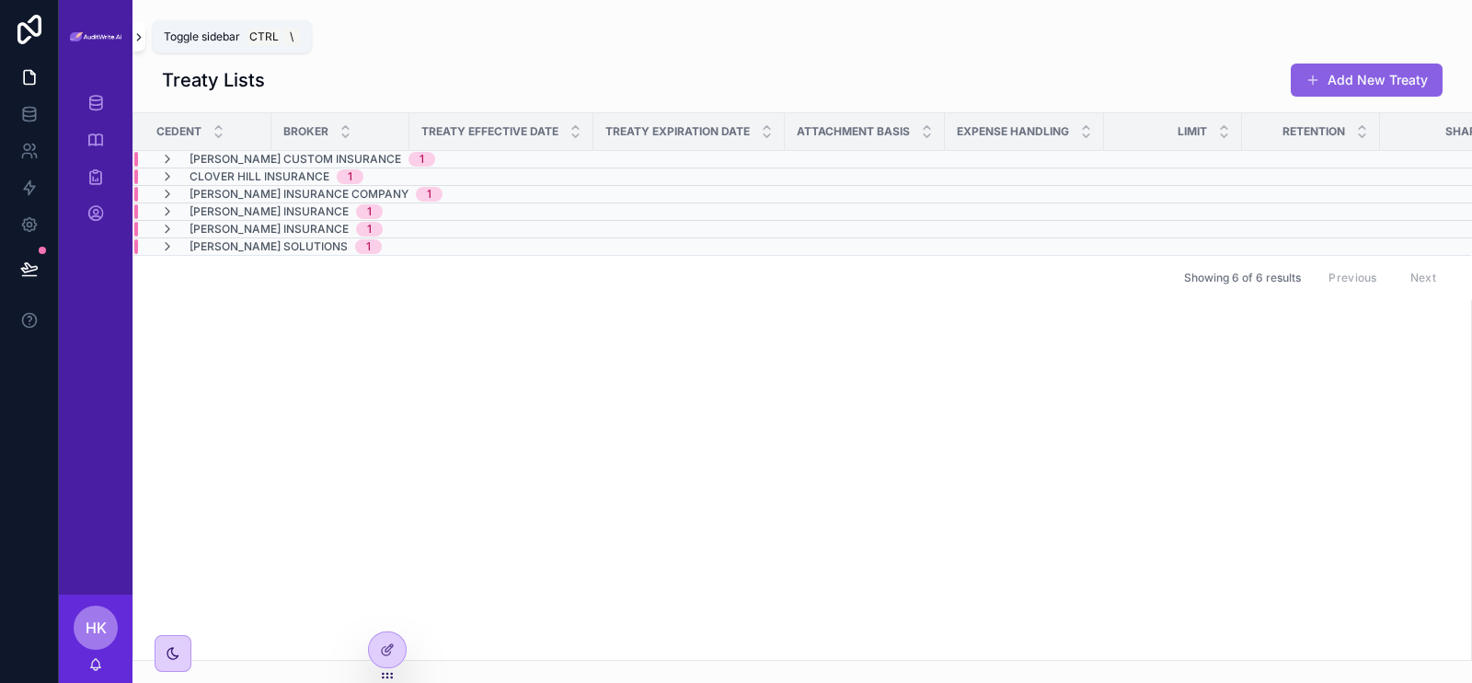
click at [140, 43] on button "scrollable content" at bounding box center [138, 36] width 13 height 29
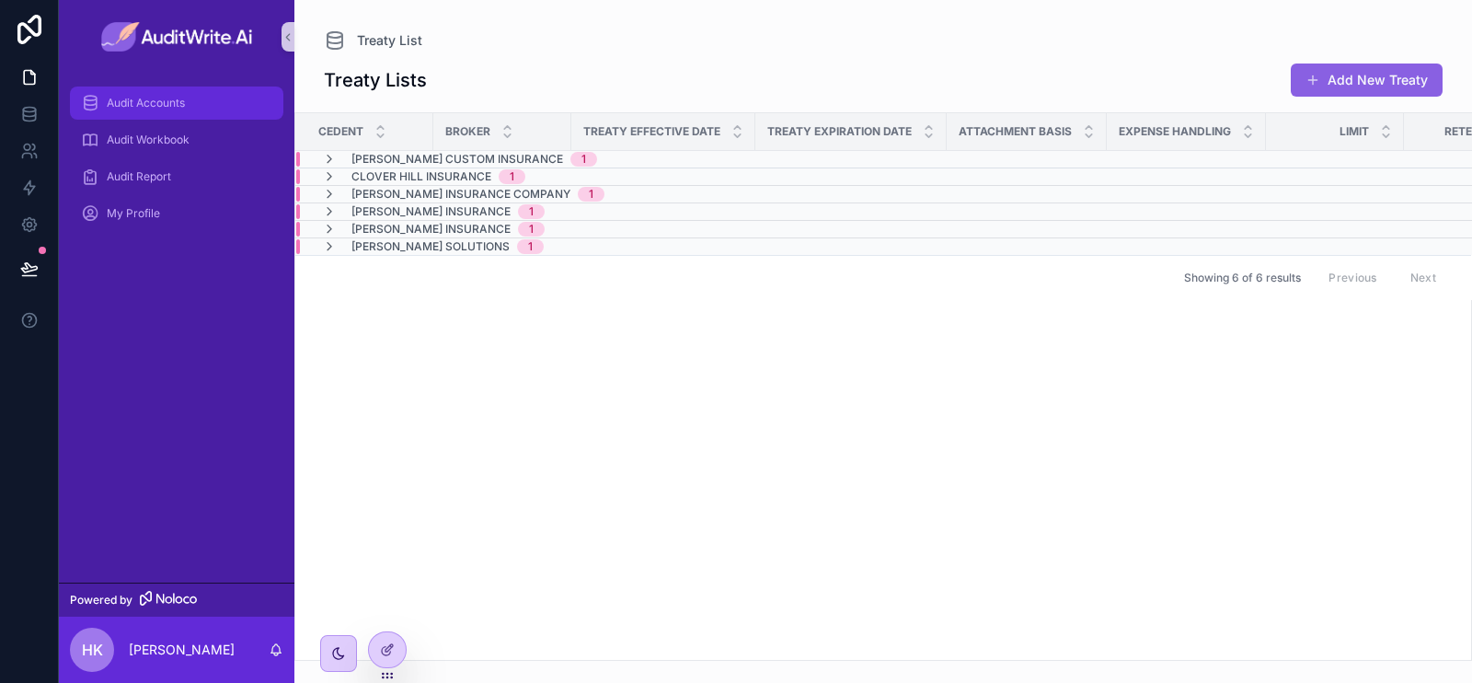
click at [226, 109] on div "Audit Accounts" at bounding box center [176, 102] width 191 height 29
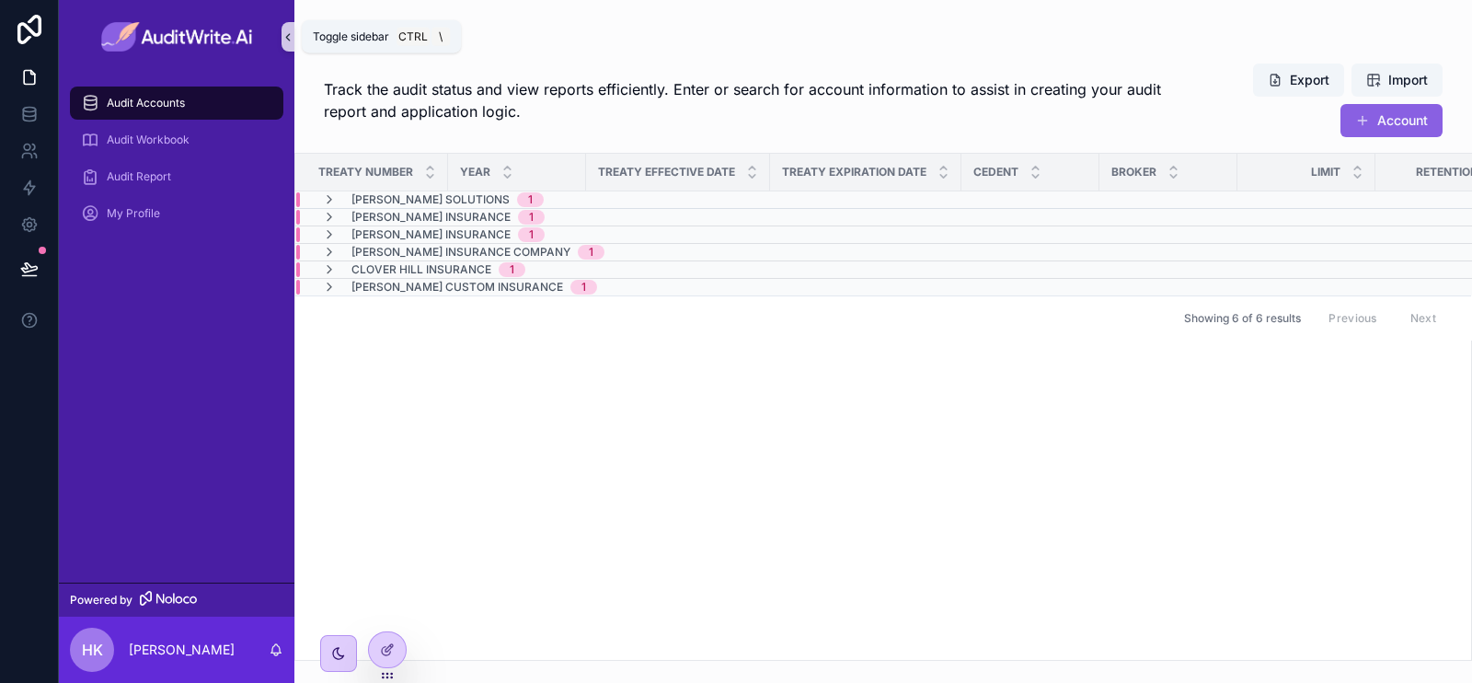
click at [288, 39] on icon "scrollable content" at bounding box center [288, 37] width 4 height 6
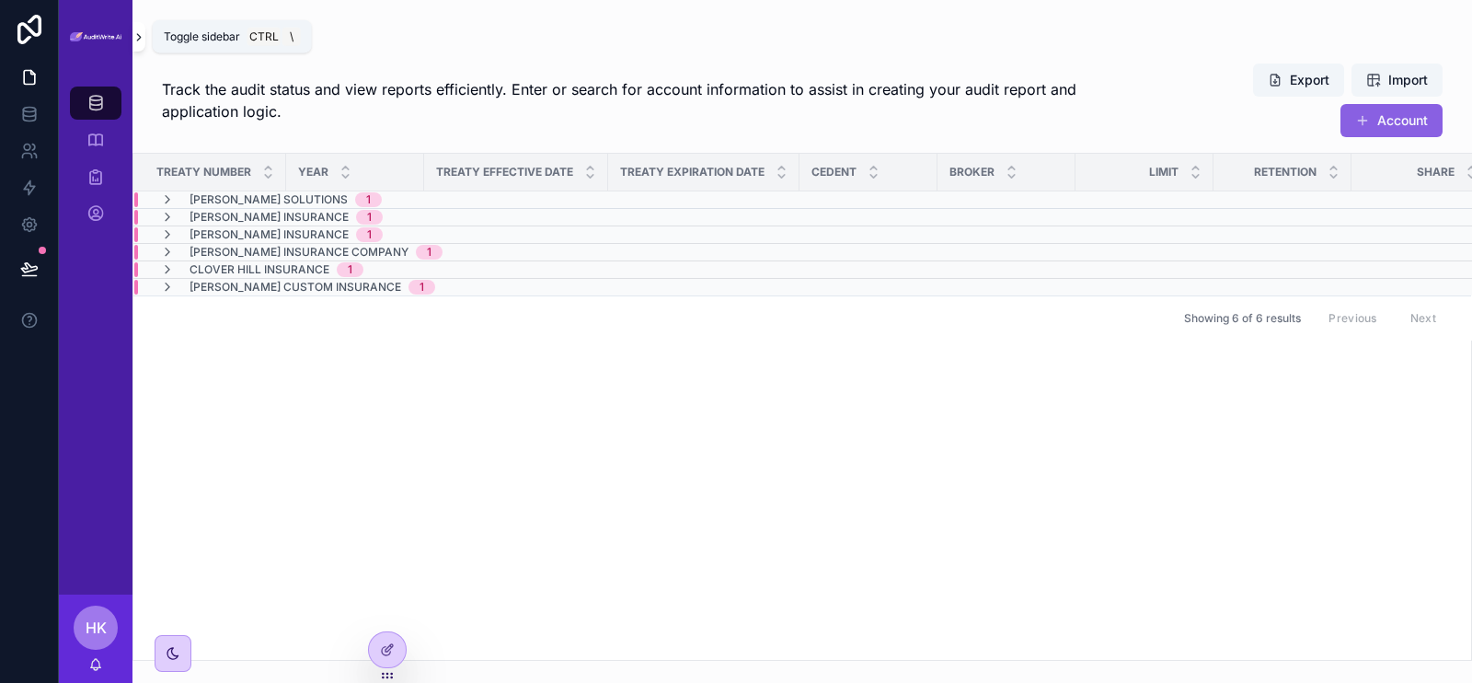
click at [140, 40] on icon "scrollable content" at bounding box center [138, 37] width 13 height 14
click at [121, 40] on img "scrollable content" at bounding box center [96, 37] width 52 height 10
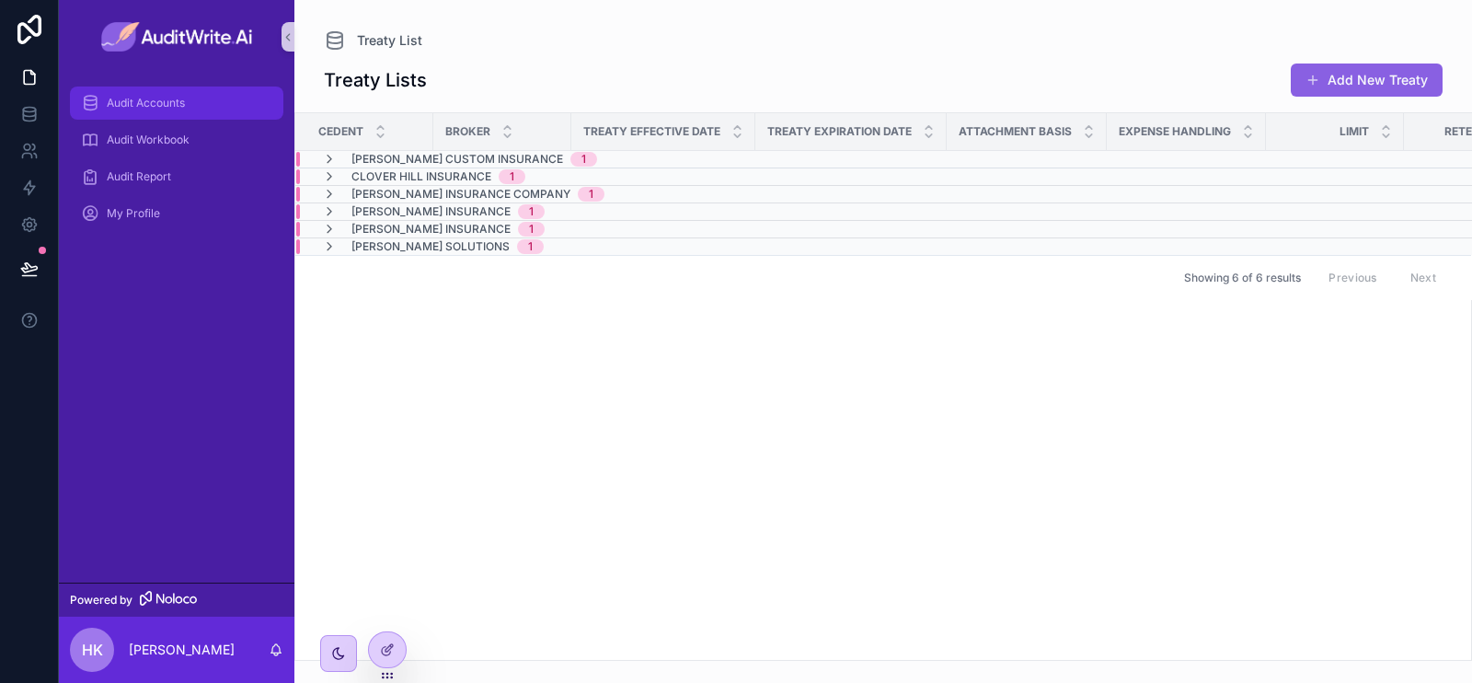
click at [159, 99] on span "Audit Accounts" at bounding box center [146, 103] width 78 height 15
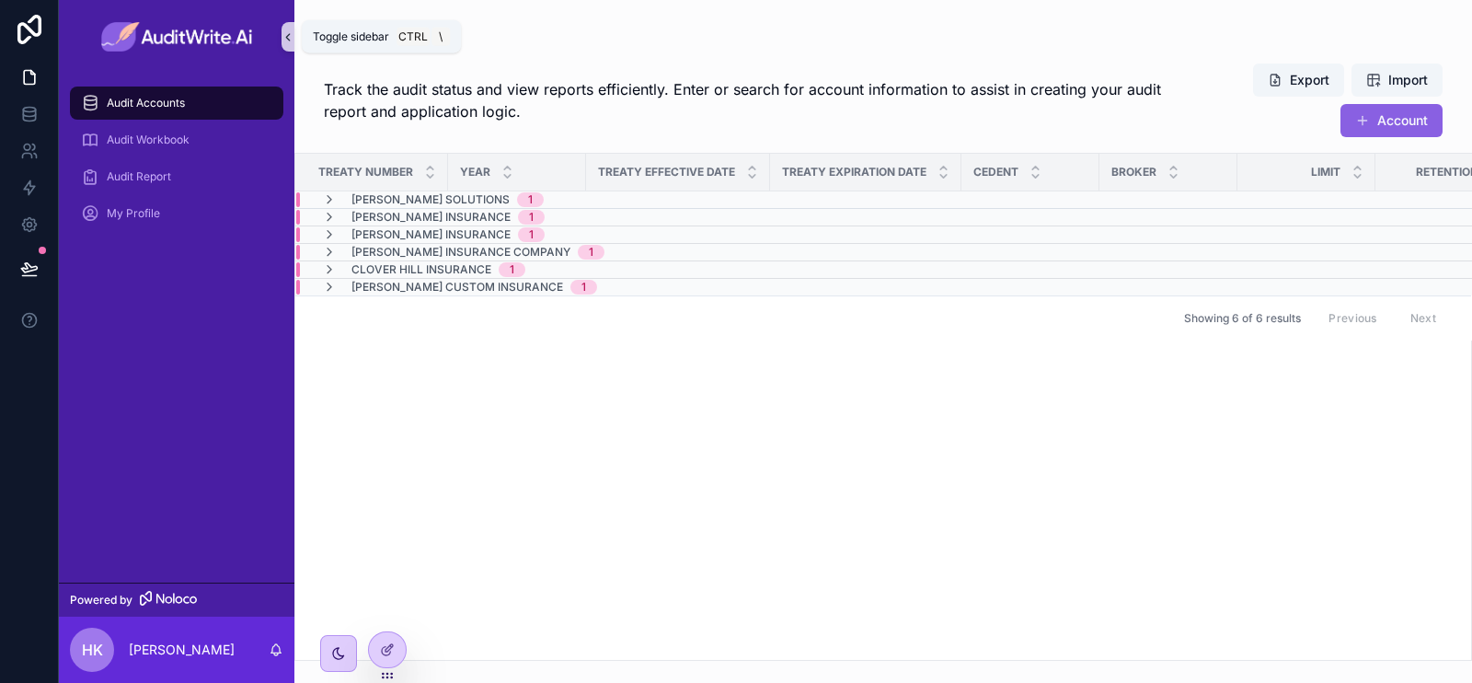
click at [287, 39] on icon "scrollable content" at bounding box center [288, 37] width 13 height 14
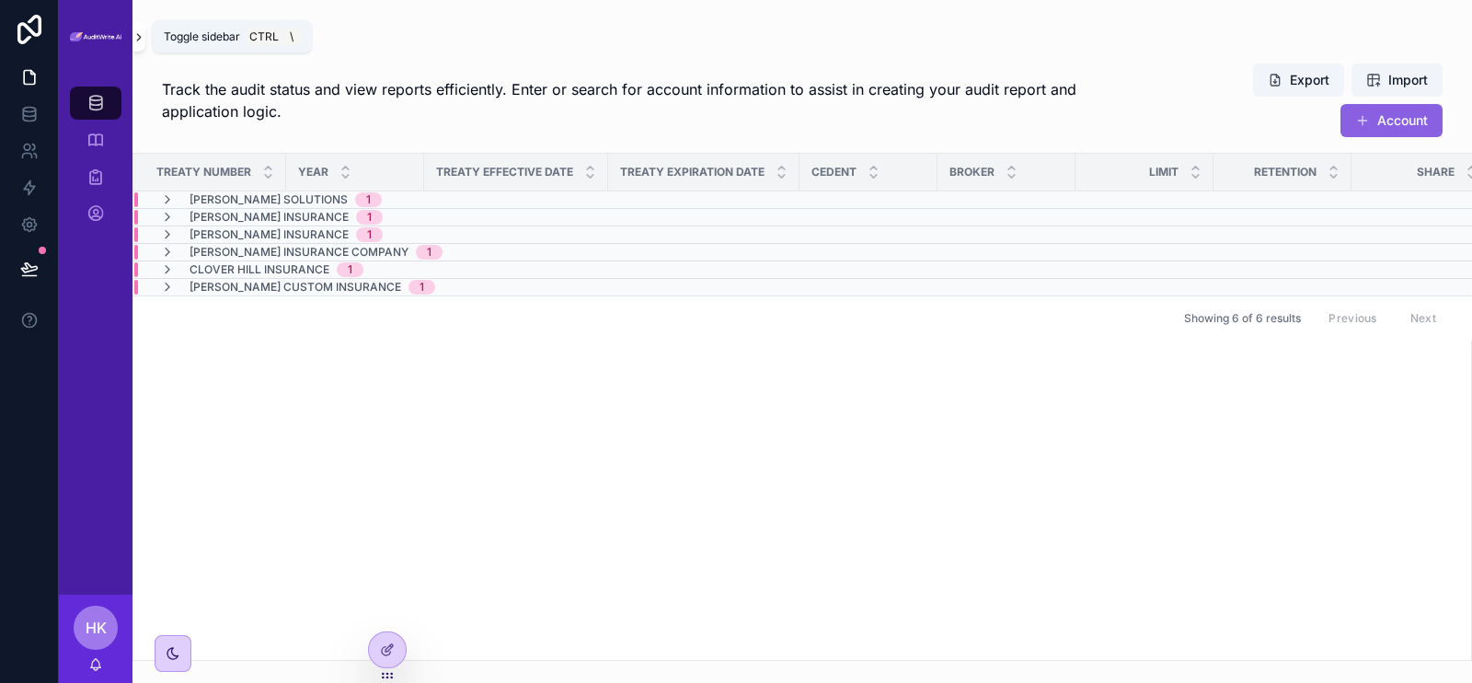
click at [134, 36] on icon "scrollable content" at bounding box center [138, 37] width 13 height 14
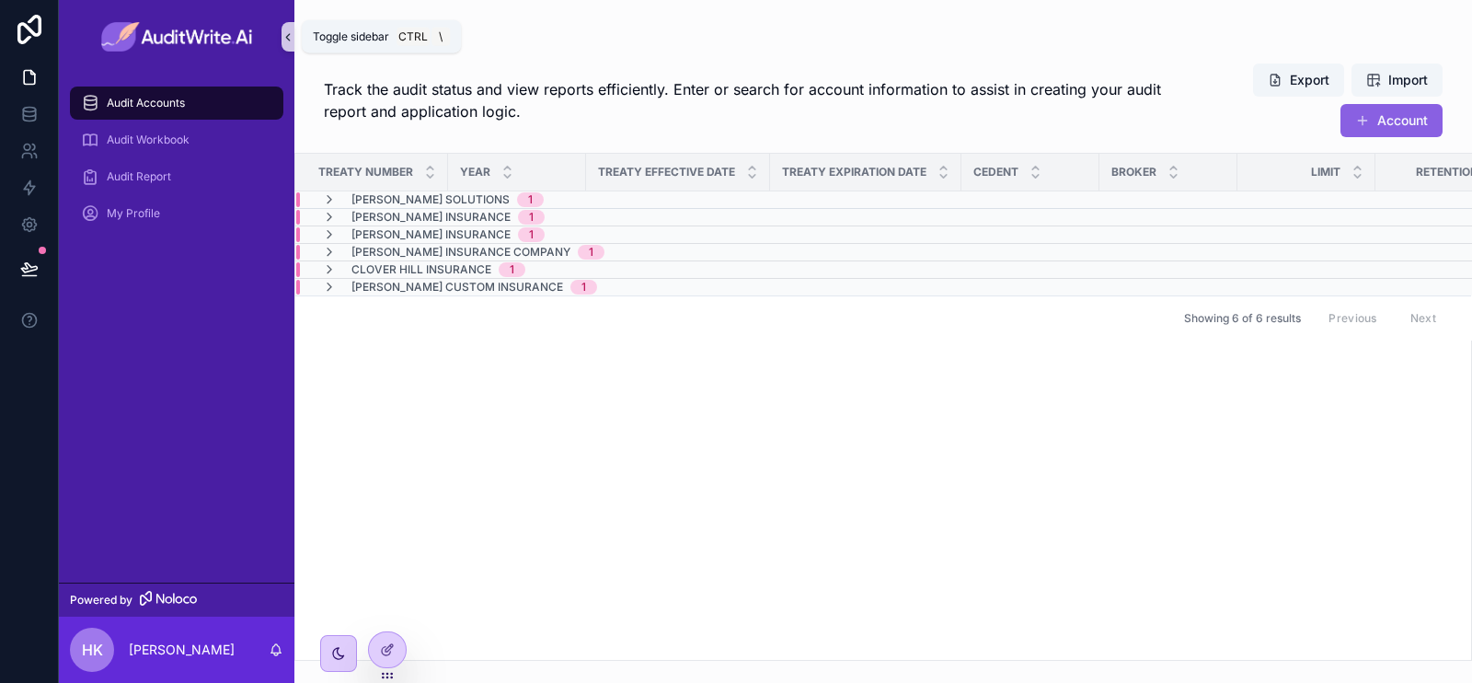
click at [290, 39] on icon "scrollable content" at bounding box center [288, 37] width 13 height 14
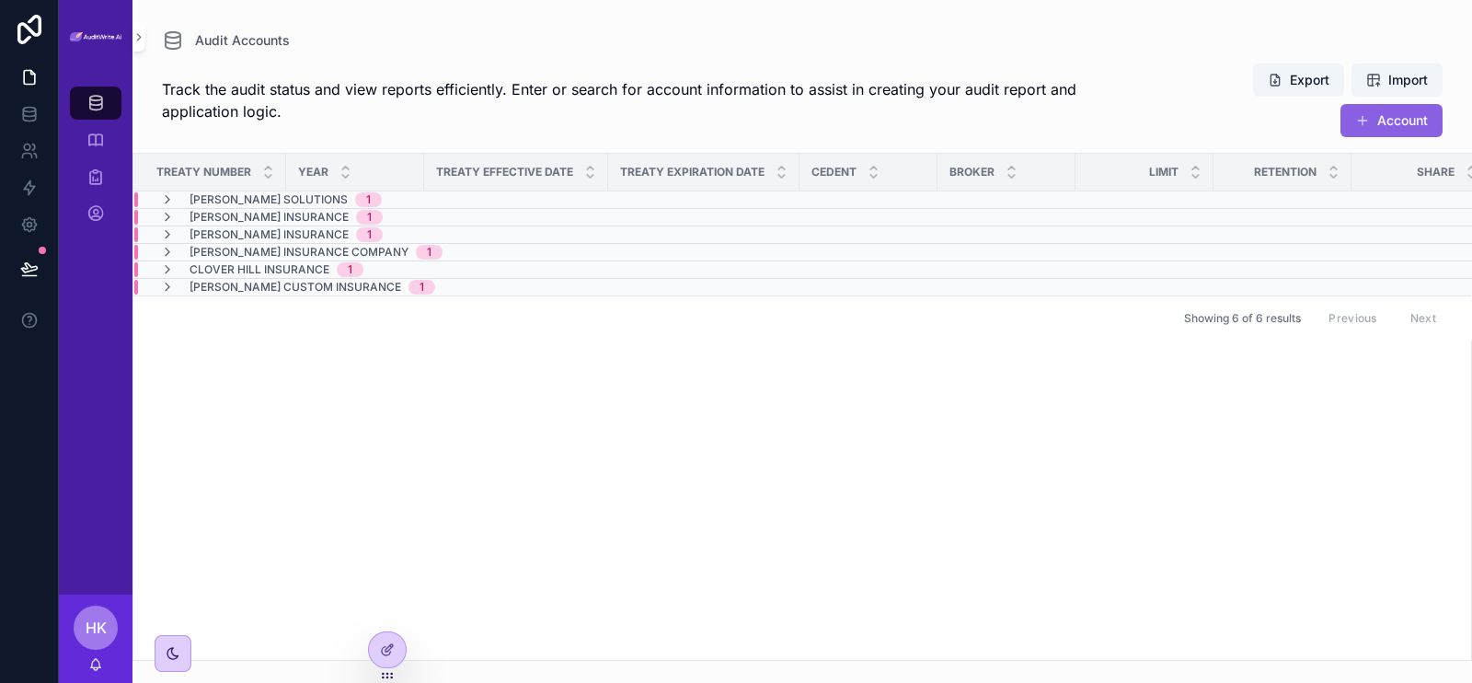
click at [97, 626] on span "HK" at bounding box center [96, 627] width 21 height 22
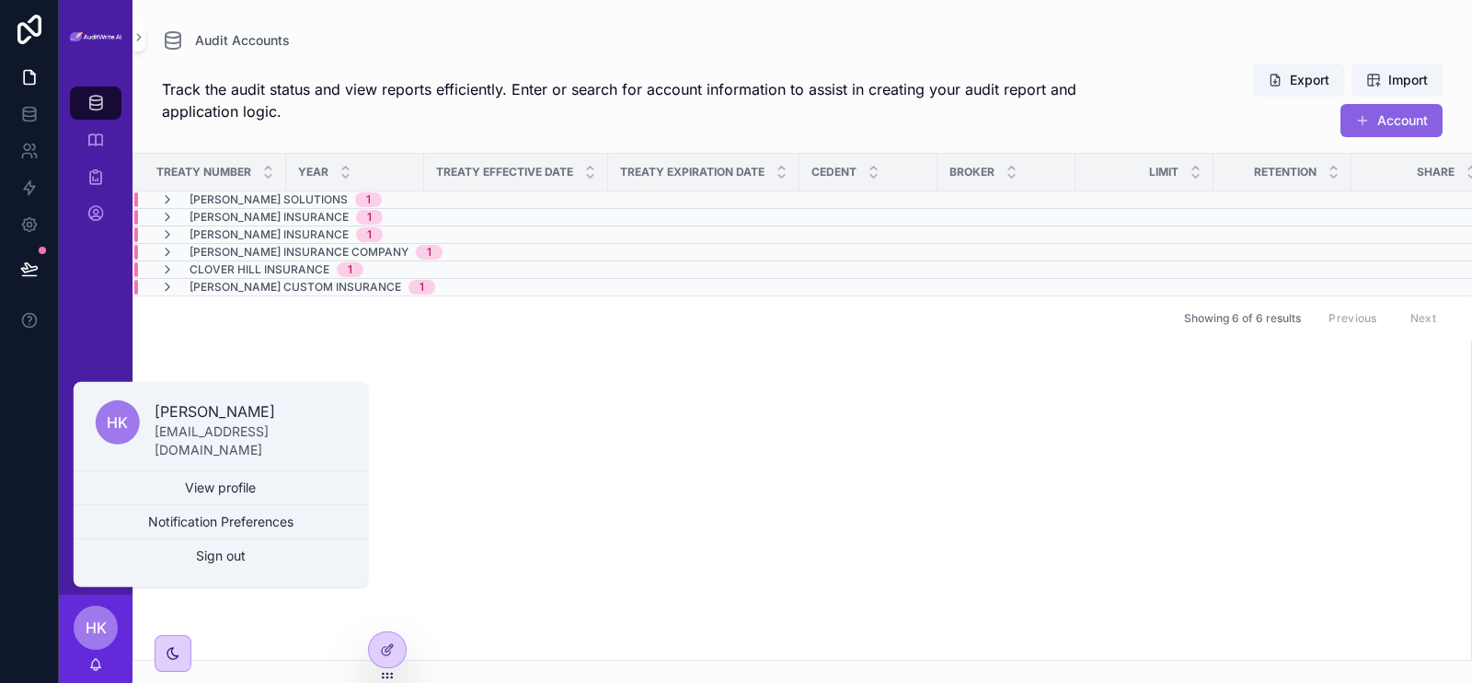
click at [103, 621] on span "HK" at bounding box center [96, 627] width 21 height 22
click at [348, 572] on div "Treaty Number Year Treaty Effective Date Treaty Expiration Date Cedent Broker L…" at bounding box center [802, 407] width 1338 height 506
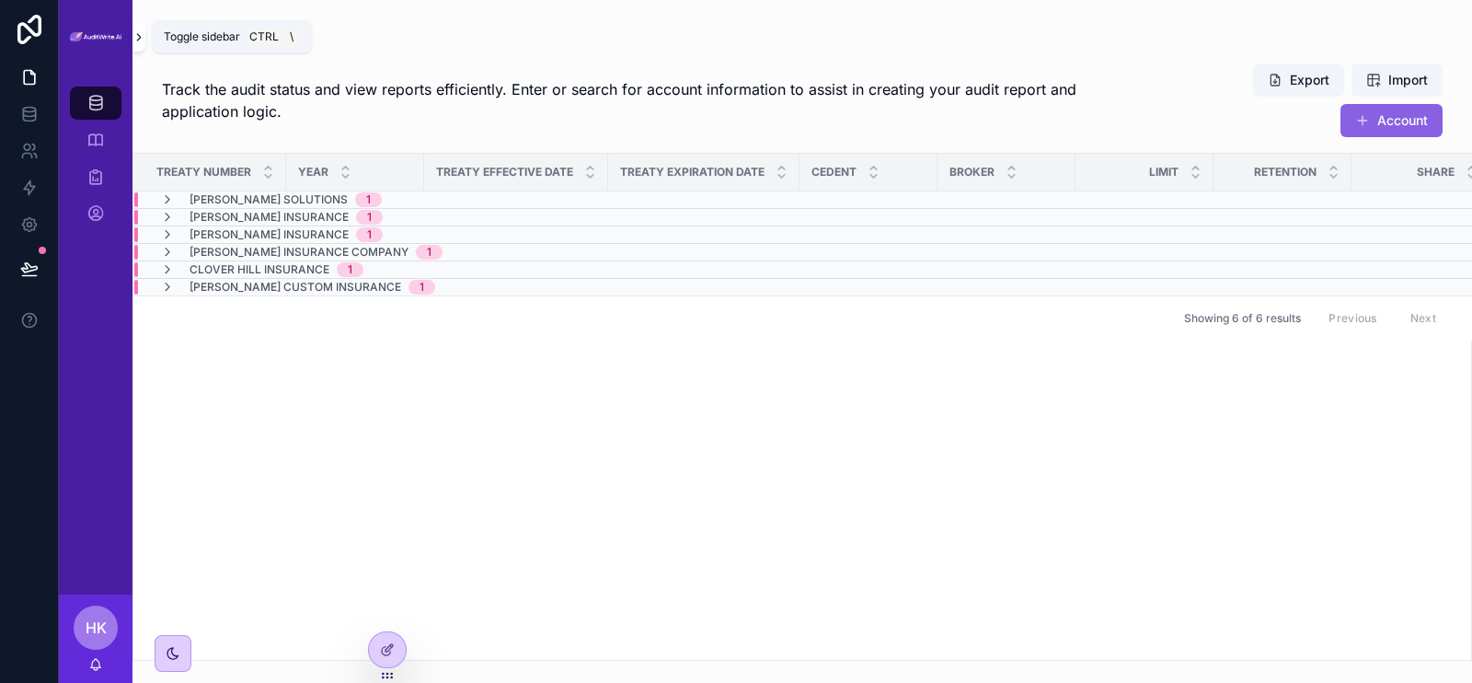
click at [136, 39] on icon "scrollable content" at bounding box center [138, 37] width 13 height 14
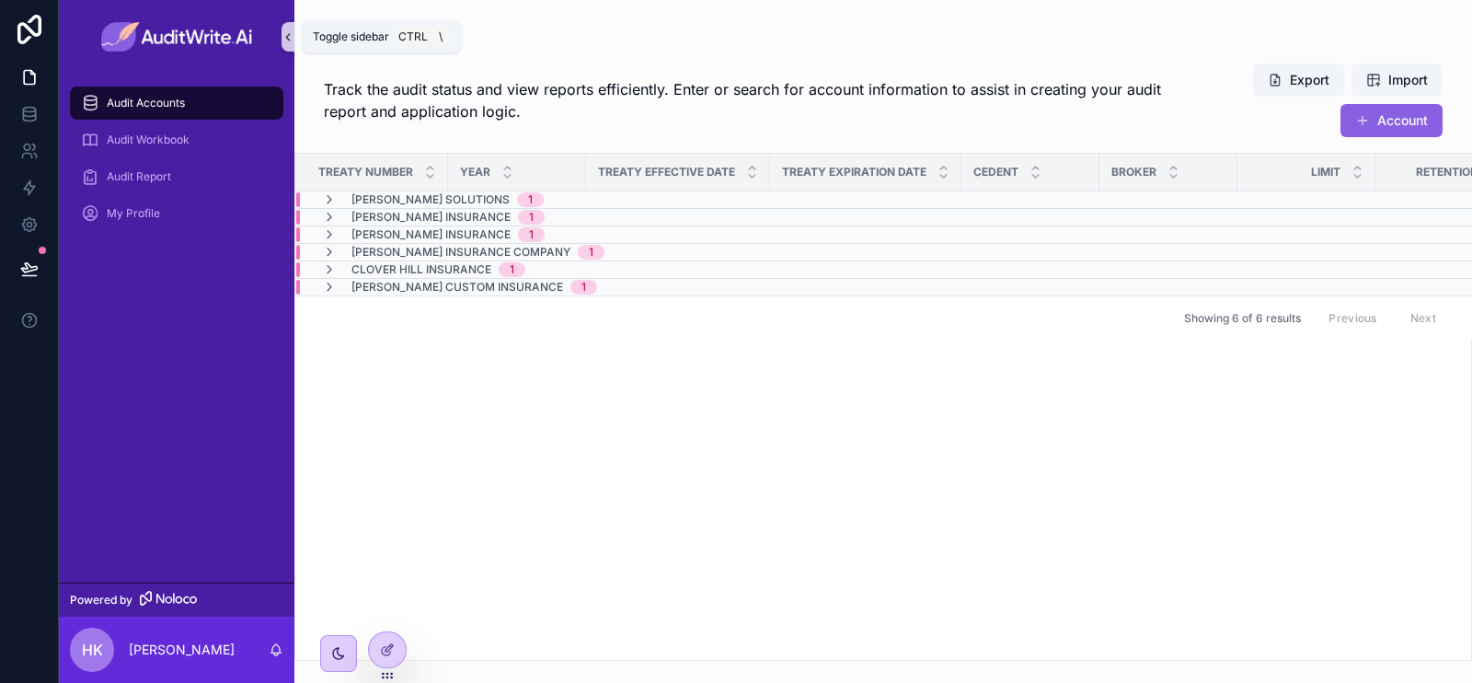
click at [290, 34] on icon "scrollable content" at bounding box center [288, 37] width 13 height 14
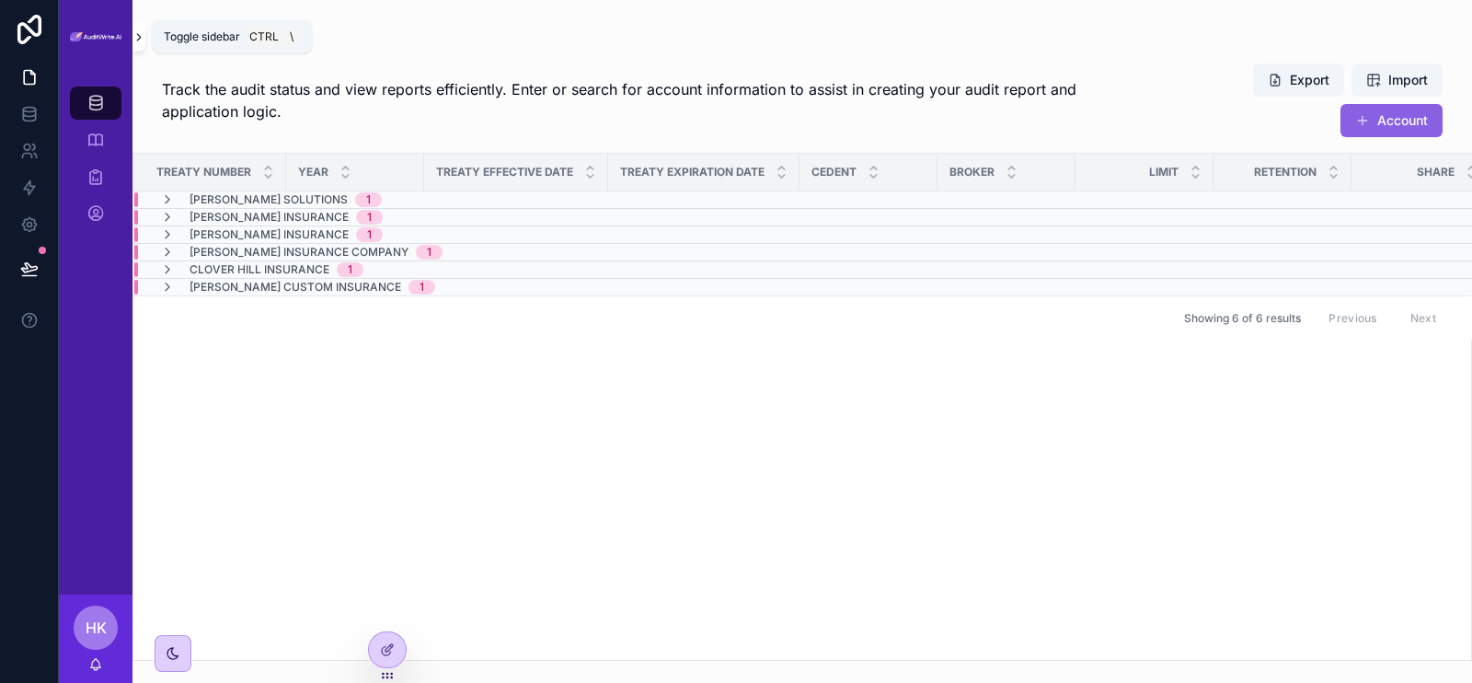
click at [142, 40] on icon "scrollable content" at bounding box center [138, 37] width 13 height 14
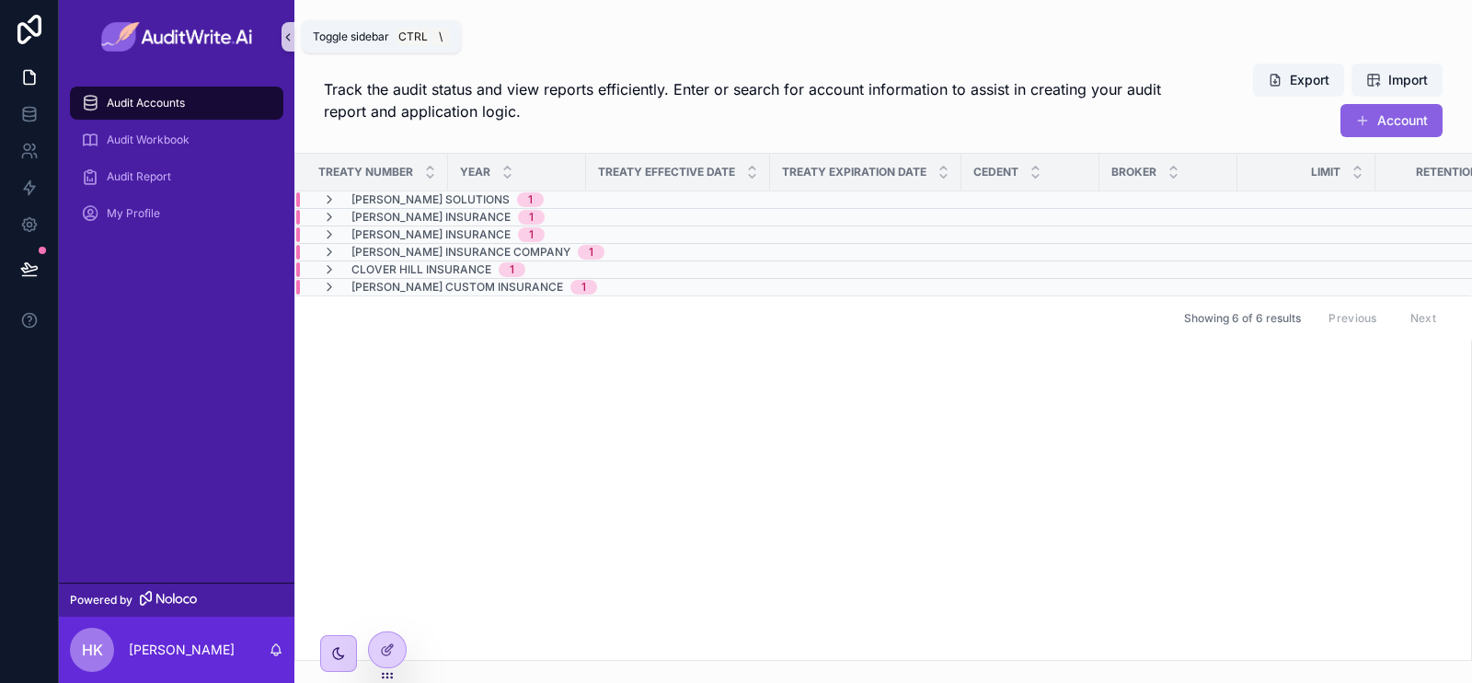
click at [290, 31] on icon "scrollable content" at bounding box center [288, 37] width 13 height 14
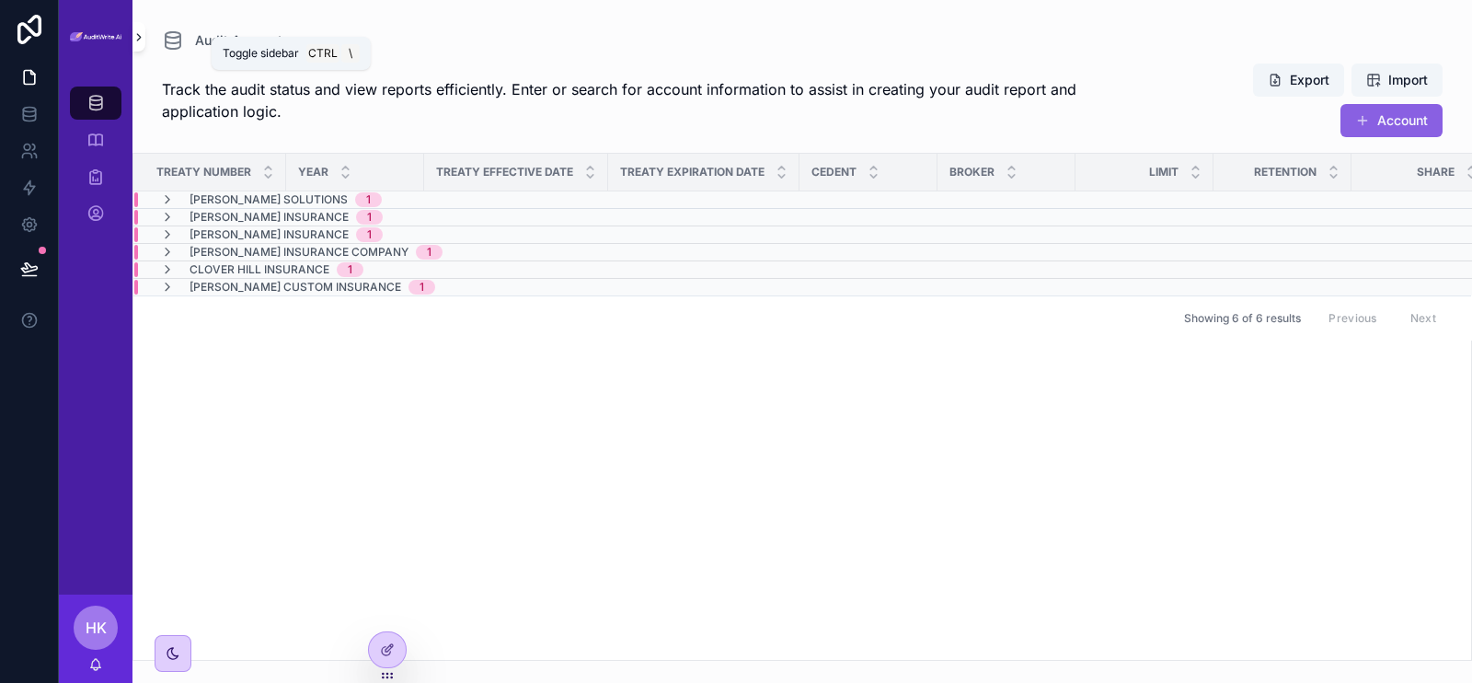
click at [140, 36] on icon "scrollable content" at bounding box center [139, 37] width 4 height 6
click at [121, 36] on img "scrollable content" at bounding box center [96, 37] width 52 height 10
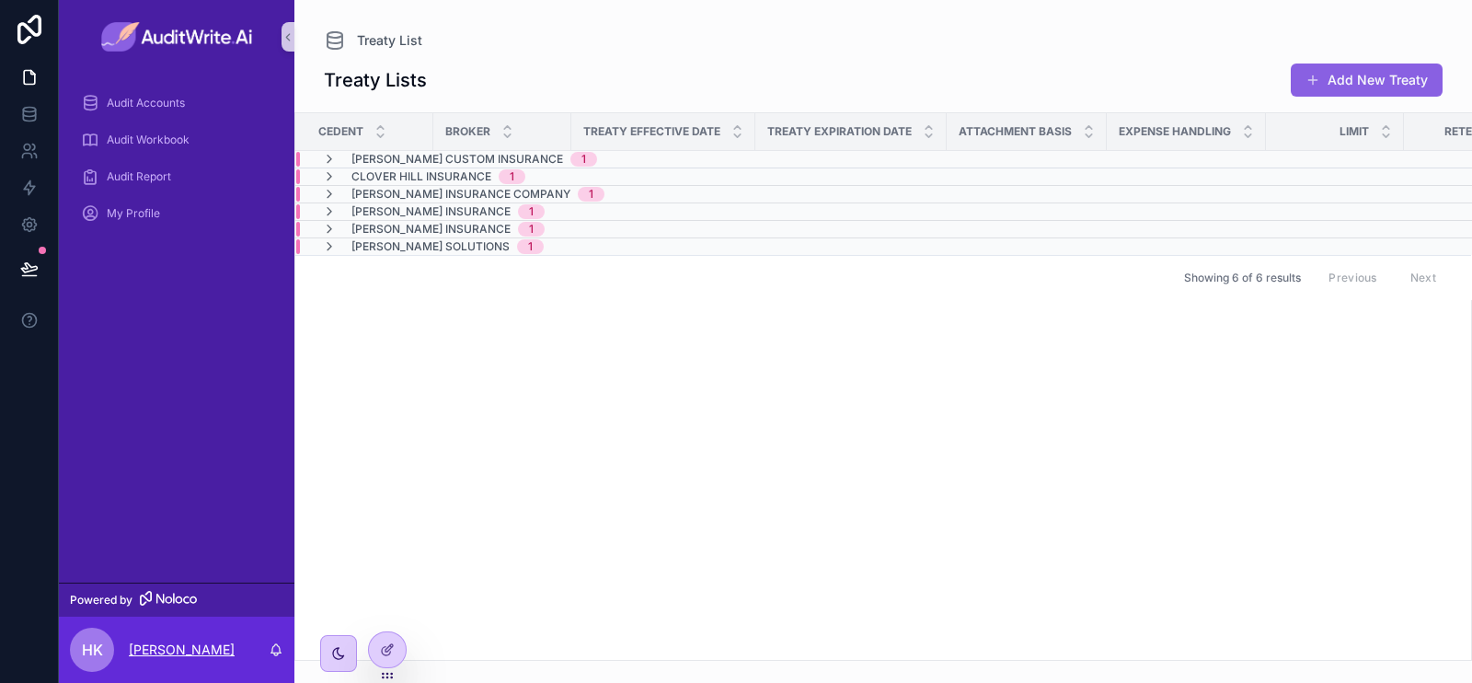
click at [157, 651] on p "[PERSON_NAME]" at bounding box center [182, 649] width 106 height 18
click at [87, 655] on span "HK" at bounding box center [92, 649] width 21 height 22
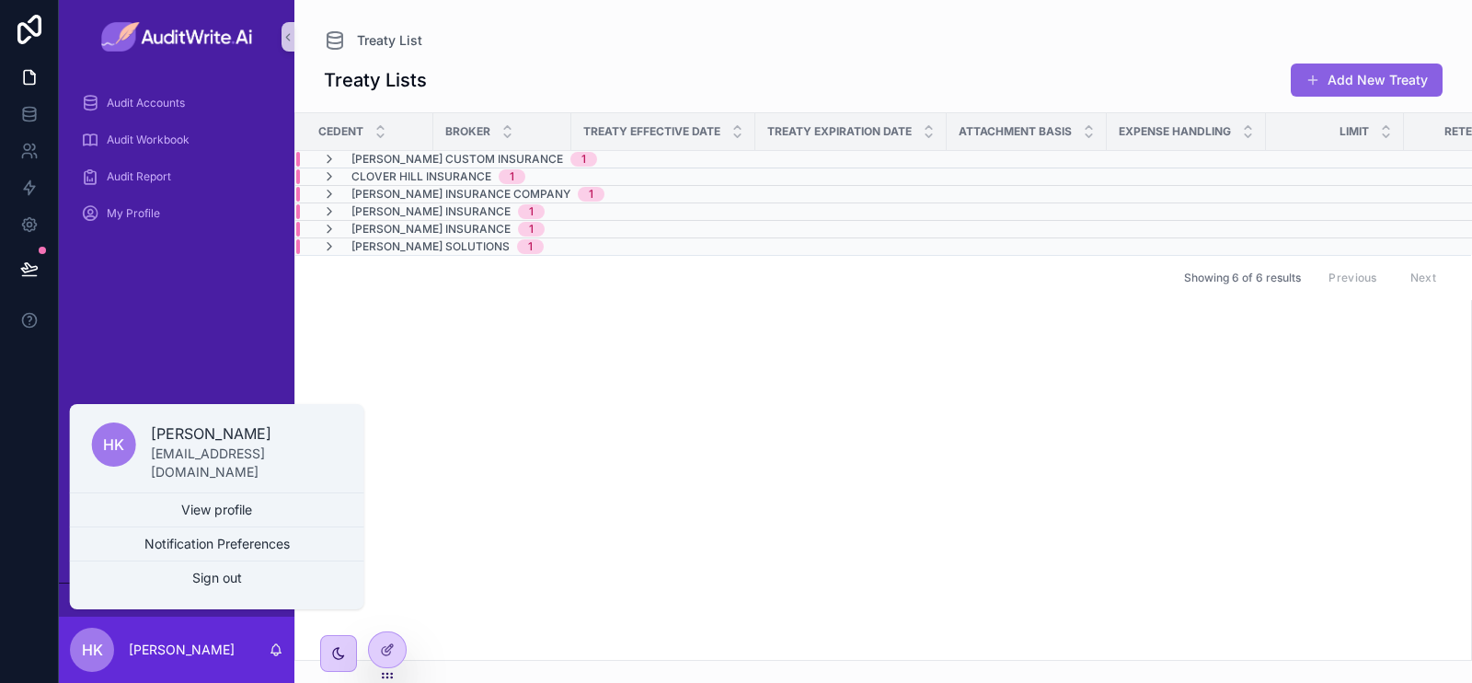
click at [462, 509] on div "Cedent Broker Treaty Effective Date Treaty Expiration Date Attachment Basis Exp…" at bounding box center [883, 386] width 1176 height 546
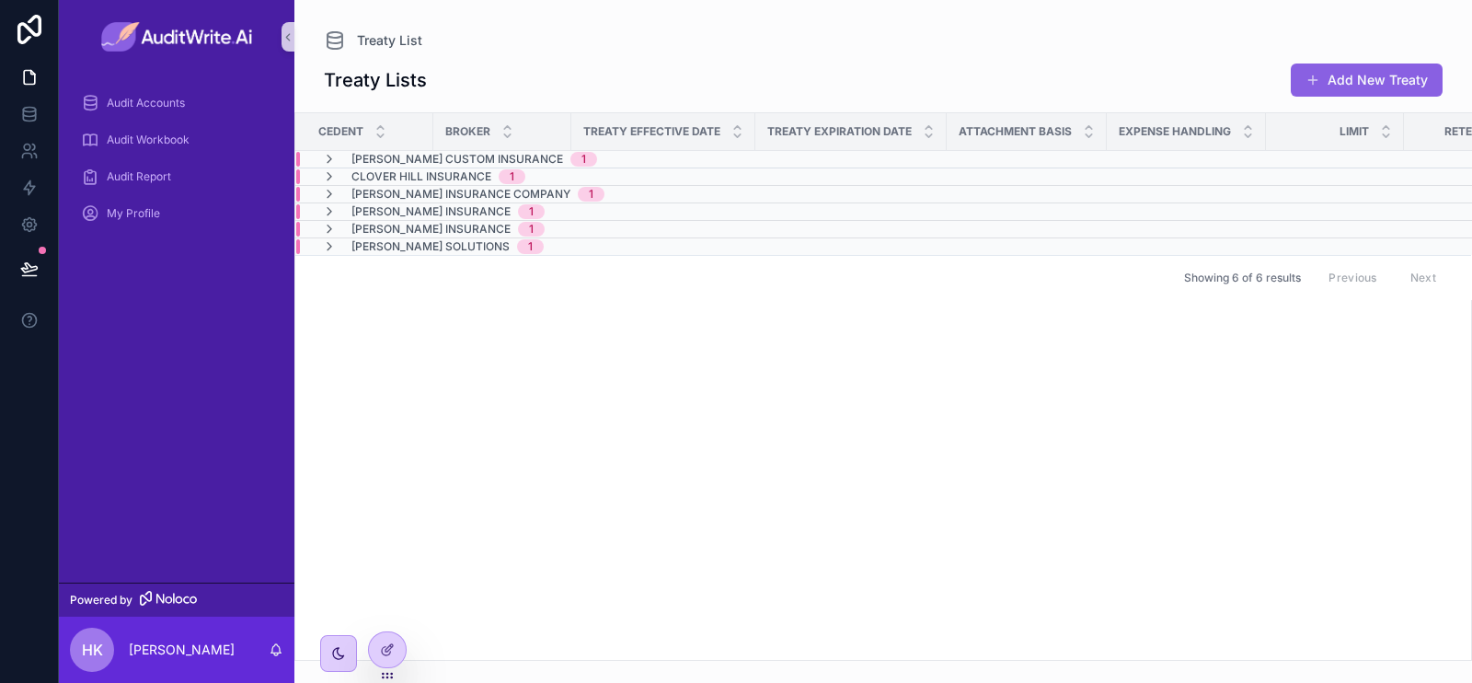
click at [505, 489] on div "Cedent Broker Treaty Effective Date Treaty Expiration Date Attachment Basis Exp…" at bounding box center [883, 386] width 1176 height 546
click at [285, 39] on icon "scrollable content" at bounding box center [288, 37] width 13 height 14
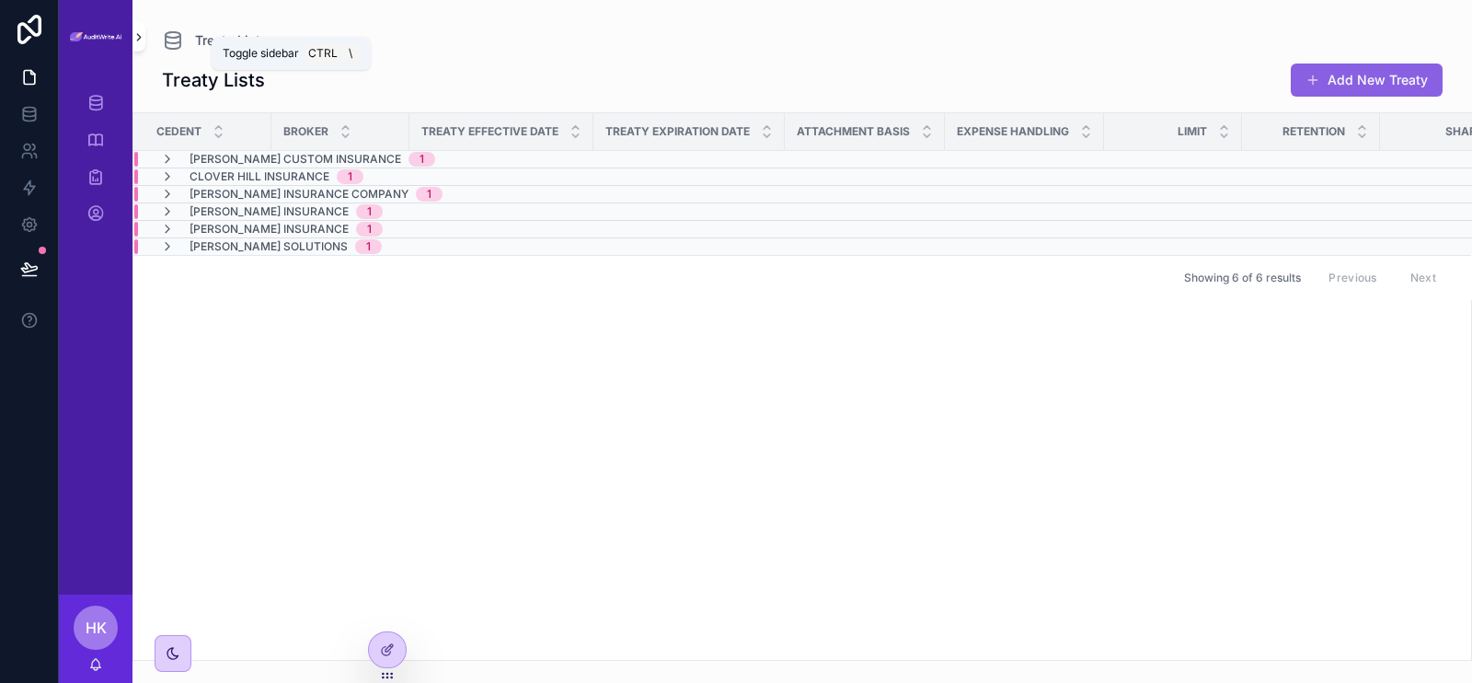
click at [141, 41] on icon "scrollable content" at bounding box center [138, 37] width 13 height 14
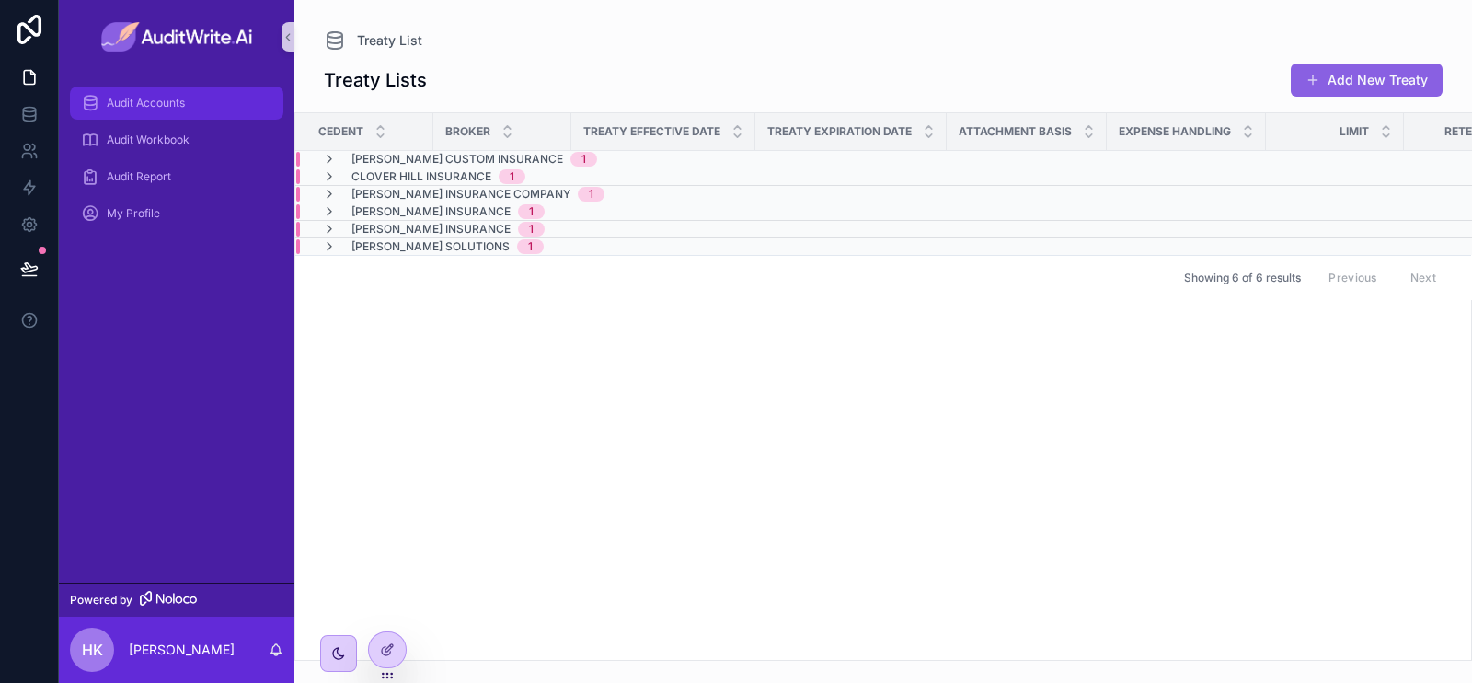
click at [101, 103] on div "Audit Accounts" at bounding box center [176, 102] width 191 height 29
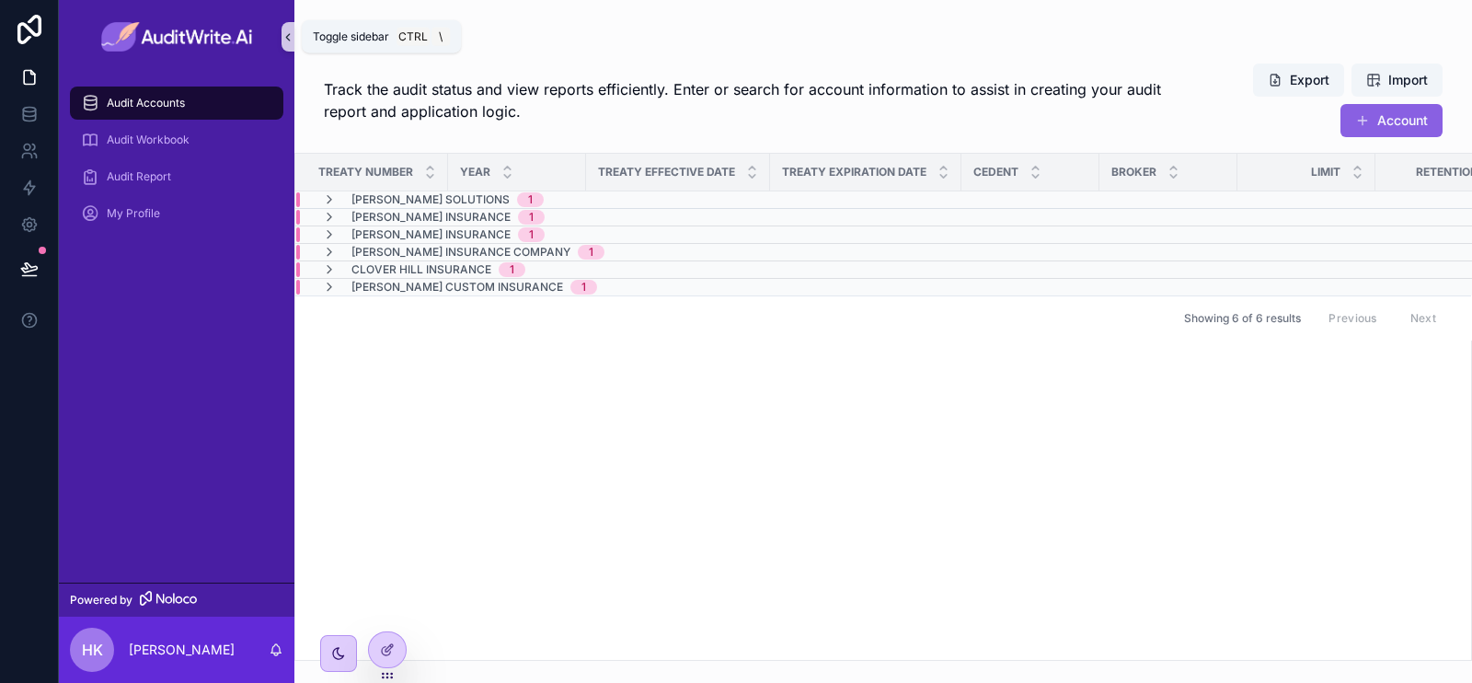
click at [287, 35] on icon "scrollable content" at bounding box center [288, 37] width 4 height 6
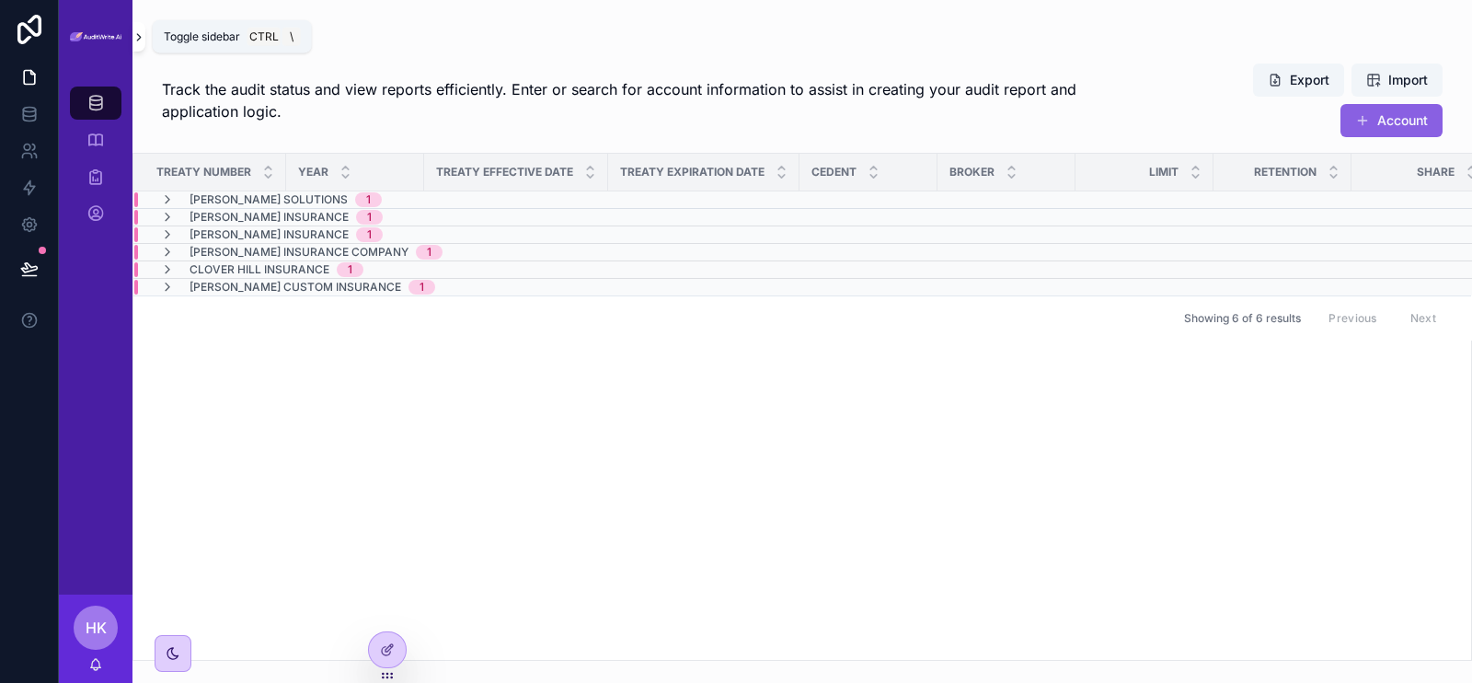
click at [140, 37] on icon "scrollable content" at bounding box center [139, 37] width 4 height 6
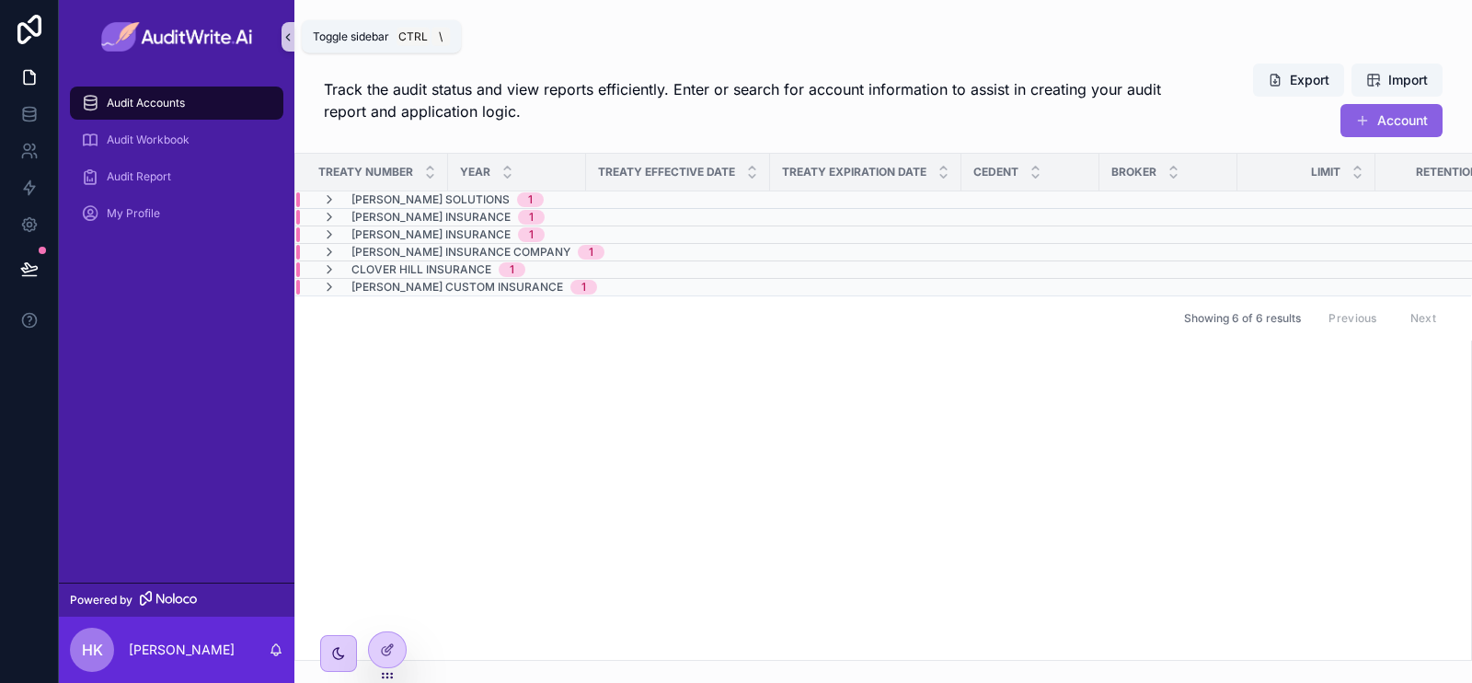
click at [286, 40] on icon "scrollable content" at bounding box center [288, 37] width 13 height 14
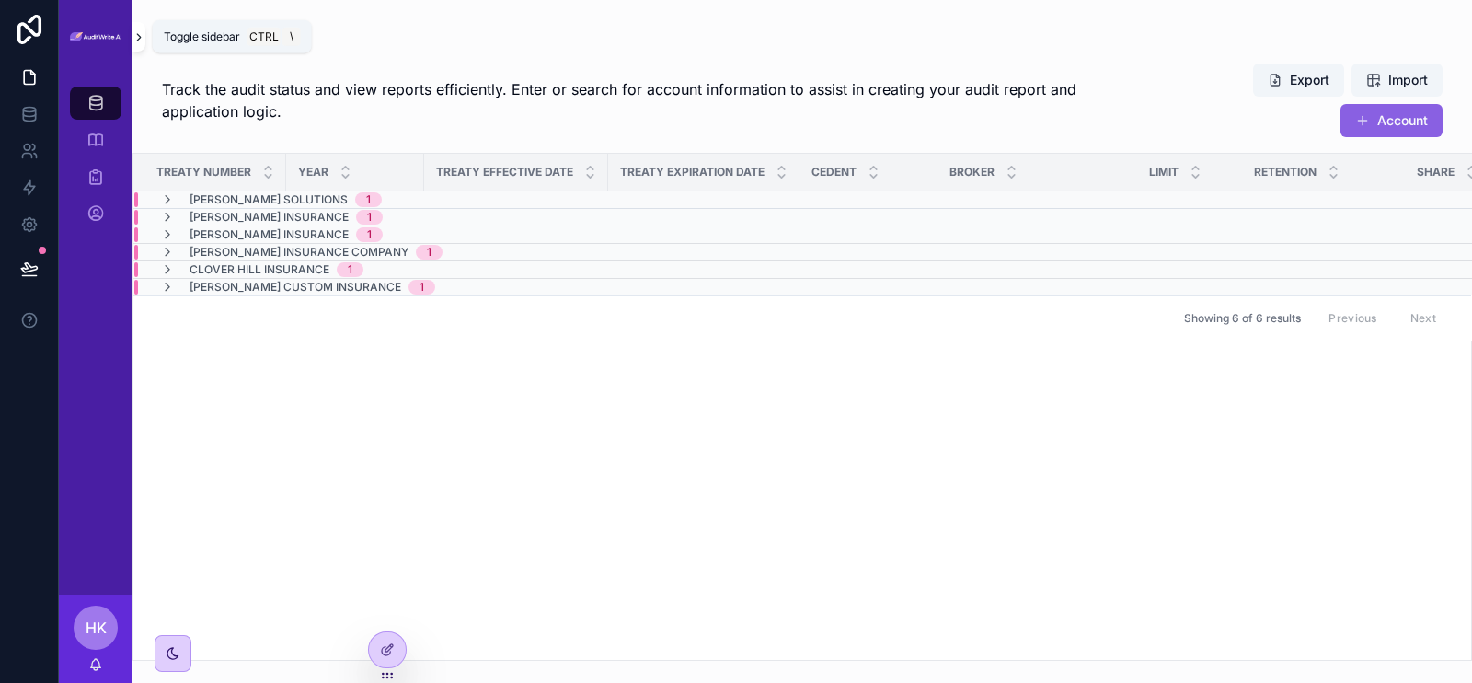
click at [138, 33] on icon "scrollable content" at bounding box center [138, 37] width 13 height 14
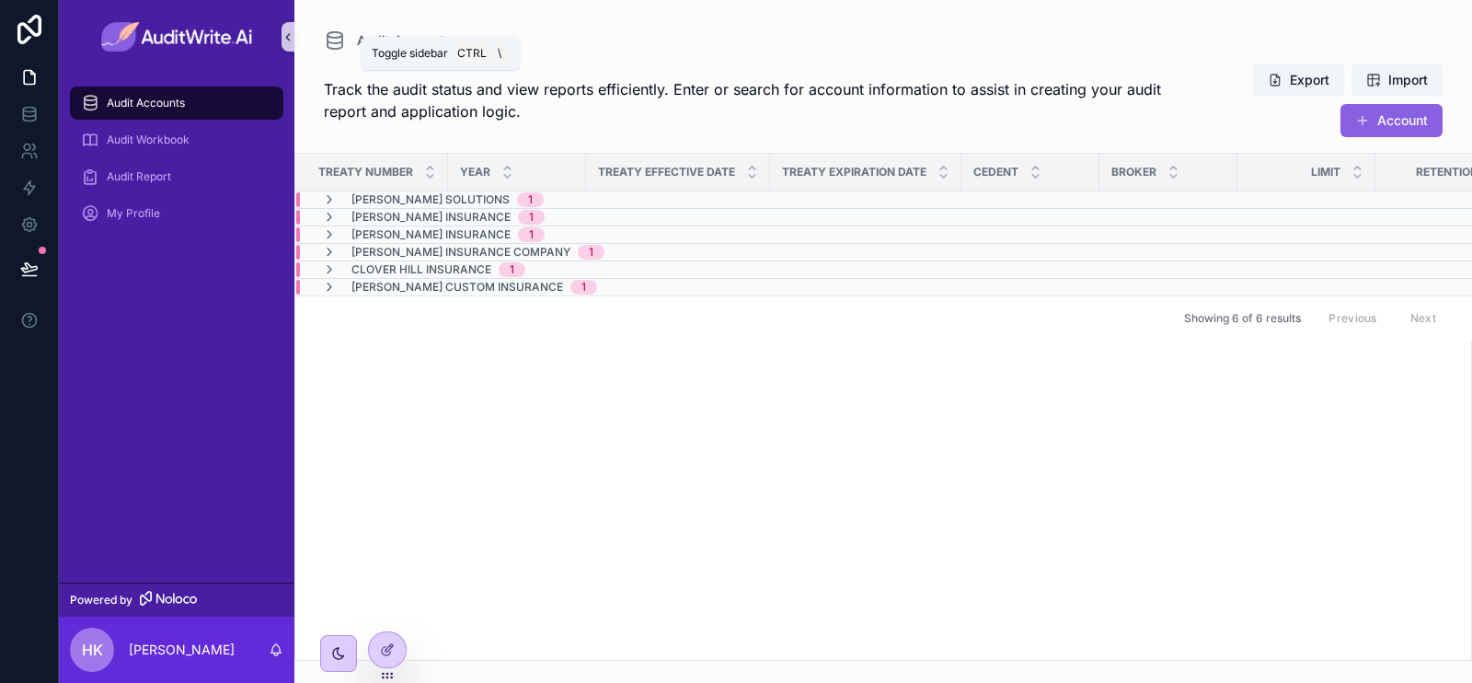
click at [285, 45] on button "scrollable content" at bounding box center [288, 36] width 13 height 29
click at [357, 45] on span "Audit Accounts" at bounding box center [404, 40] width 95 height 18
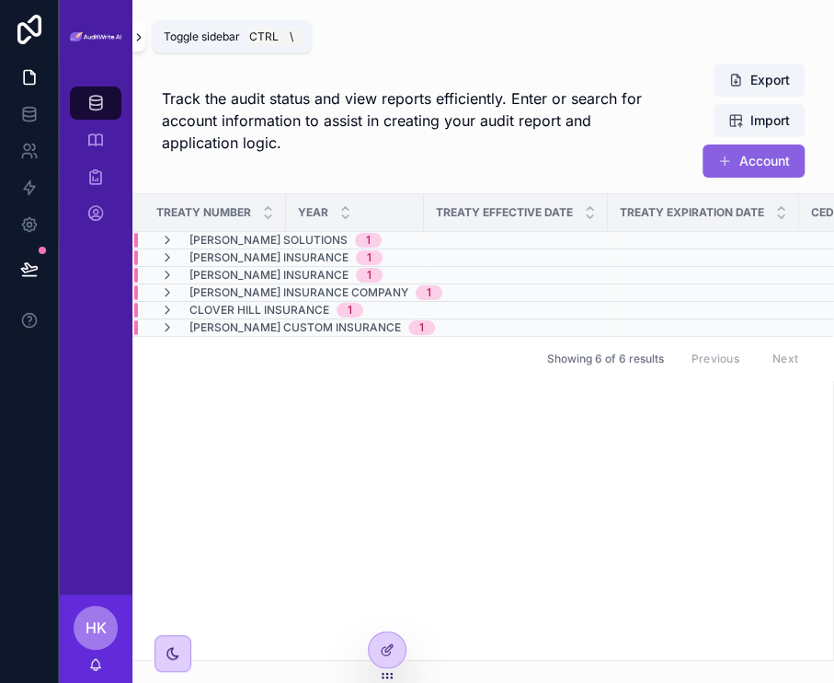
click at [137, 43] on button "scrollable content" at bounding box center [138, 36] width 13 height 29
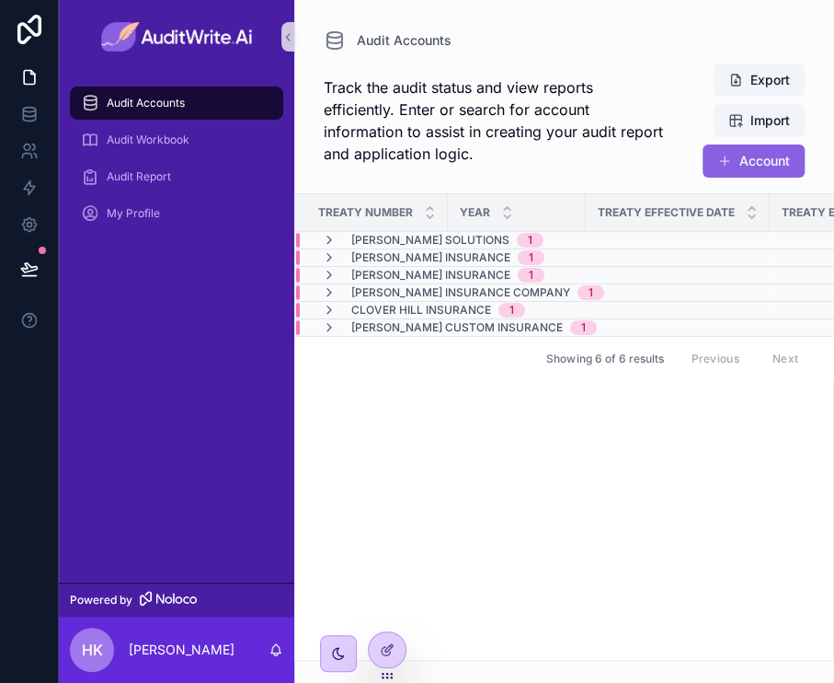
click at [280, 31] on link "scrollable content" at bounding box center [176, 36] width 213 height 29
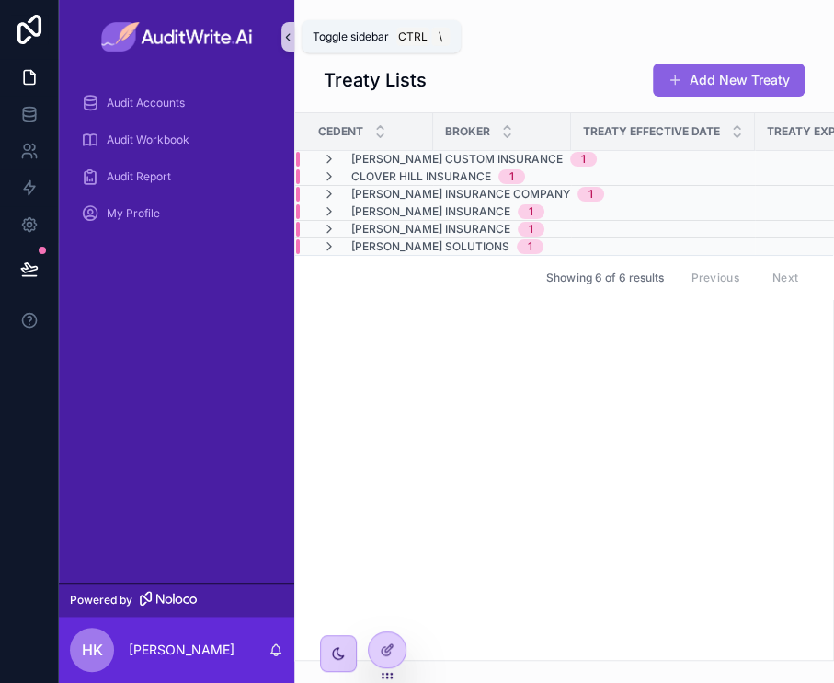
click at [287, 36] on icon "scrollable content" at bounding box center [288, 37] width 13 height 14
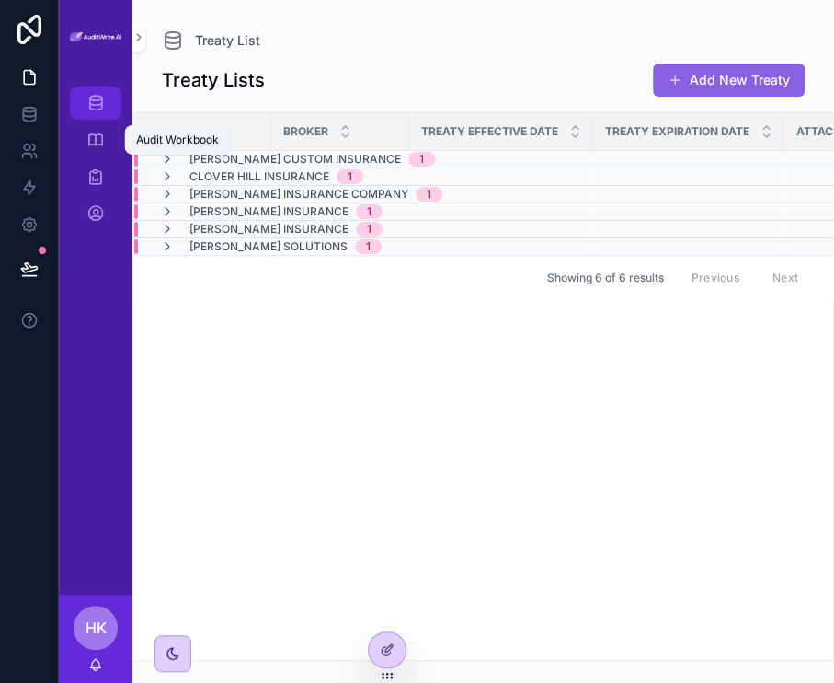
click at [106, 112] on div "Audit Accounts" at bounding box center [95, 102] width 29 height 29
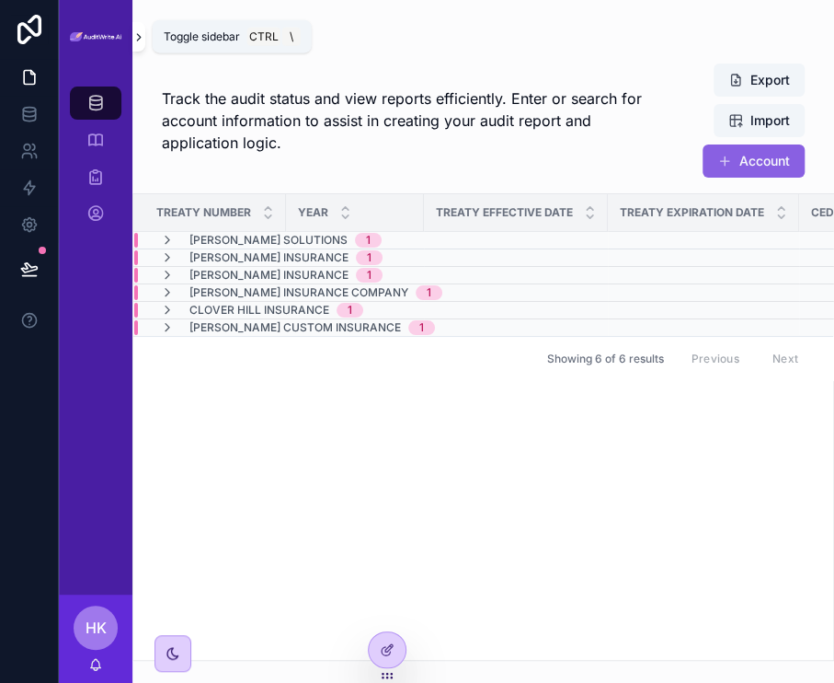
click at [139, 42] on icon "scrollable content" at bounding box center [138, 37] width 13 height 14
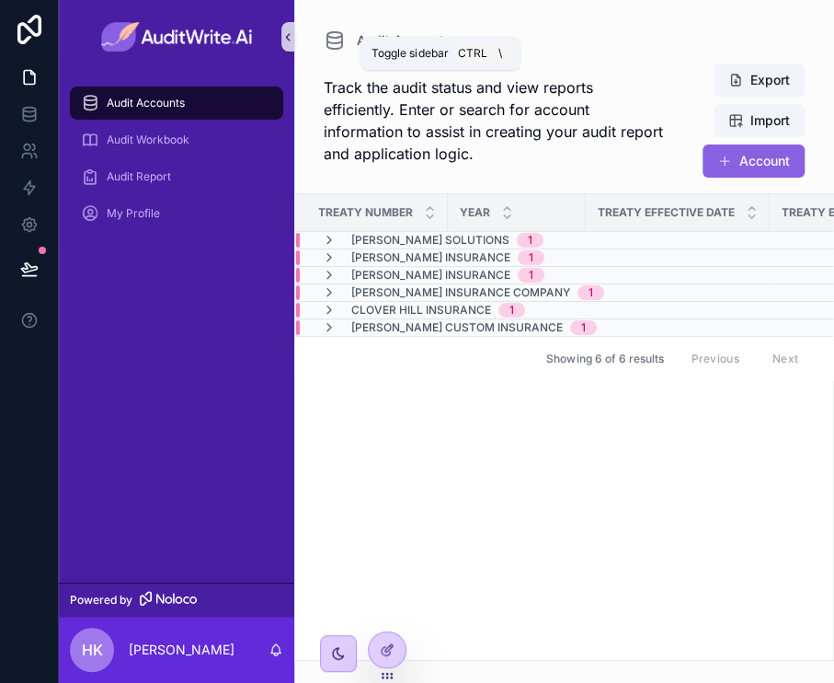
click at [291, 46] on button "scrollable content" at bounding box center [288, 36] width 13 height 29
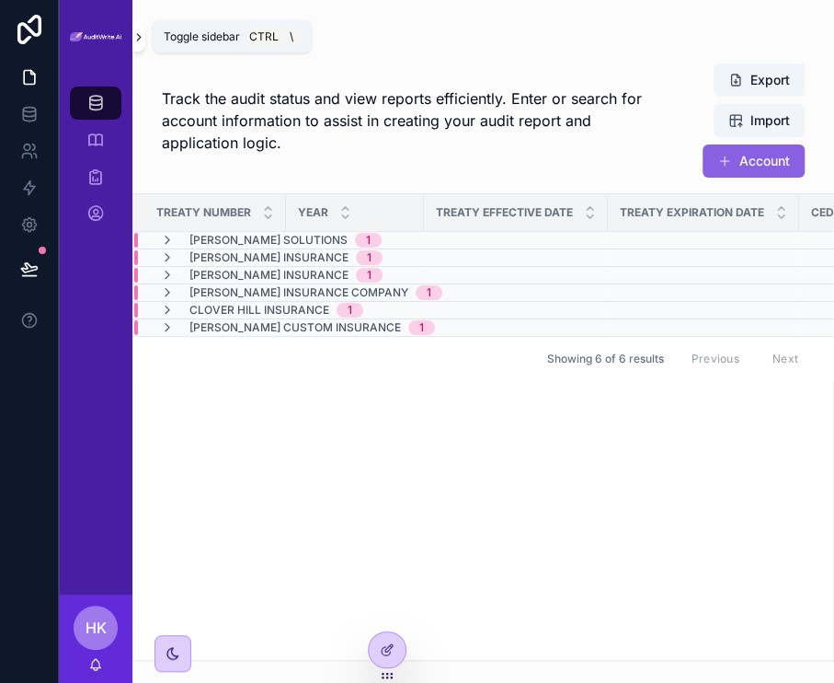
click at [133, 35] on icon "scrollable content" at bounding box center [138, 37] width 13 height 14
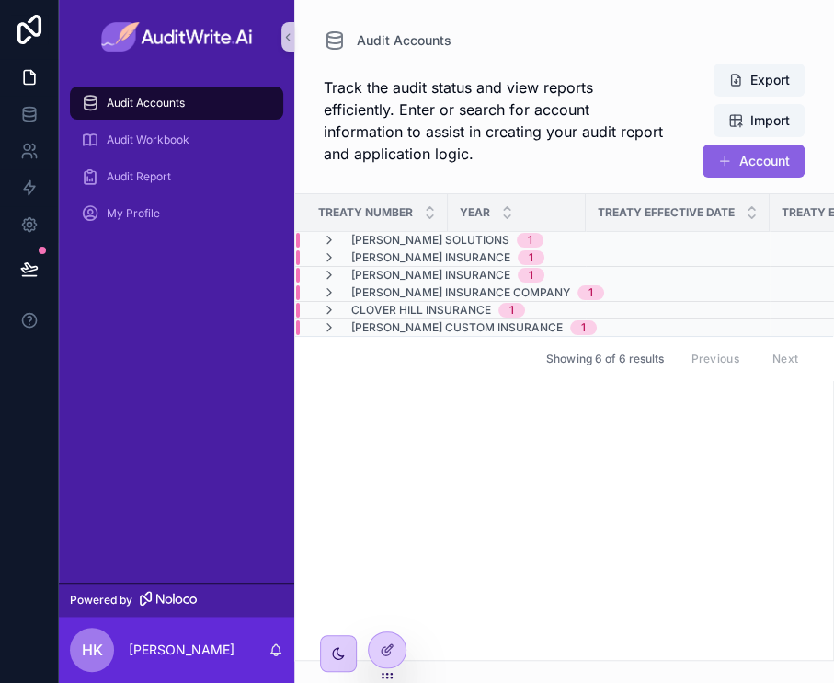
click at [133, 35] on img "scrollable content" at bounding box center [177, 36] width 152 height 29
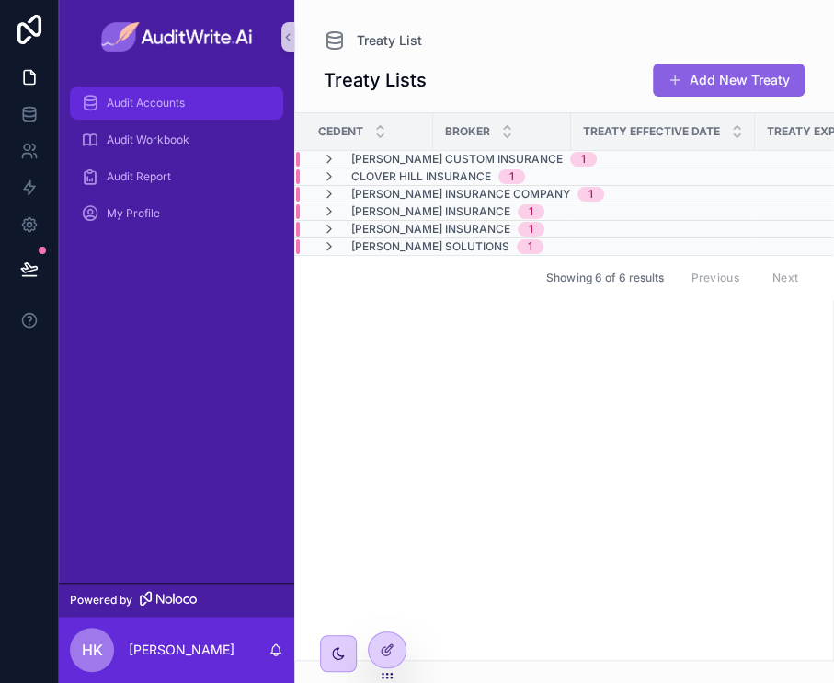
click at [205, 94] on div "Audit Accounts" at bounding box center [176, 102] width 191 height 29
